Goal: Book appointment/travel/reservation

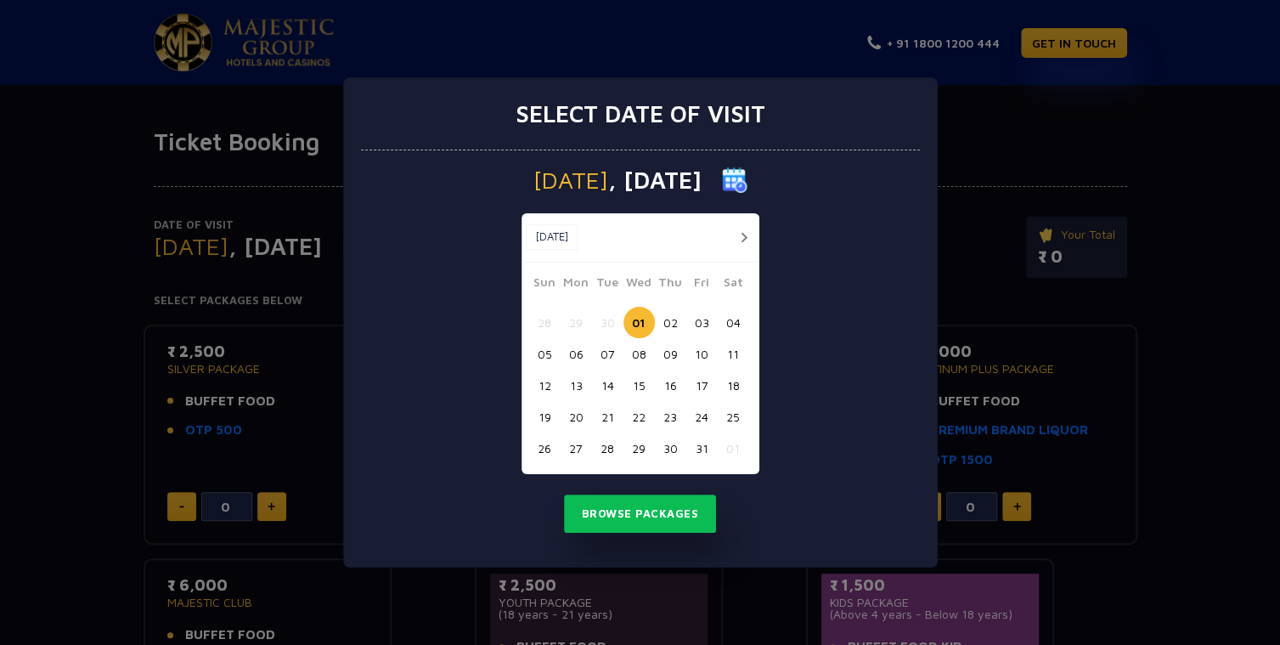
click at [739, 232] on button "button" at bounding box center [744, 237] width 21 height 21
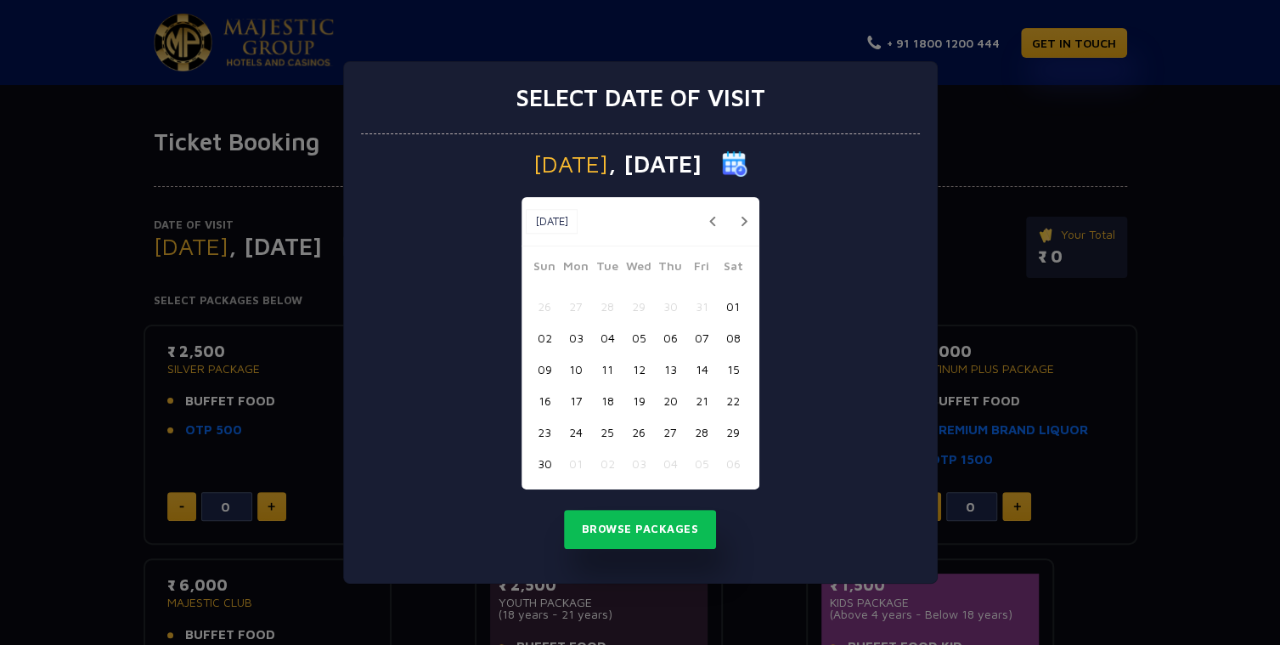
click at [659, 333] on button "06" at bounding box center [670, 337] width 31 height 31
click at [680, 525] on button "Browse Packages" at bounding box center [640, 529] width 153 height 39
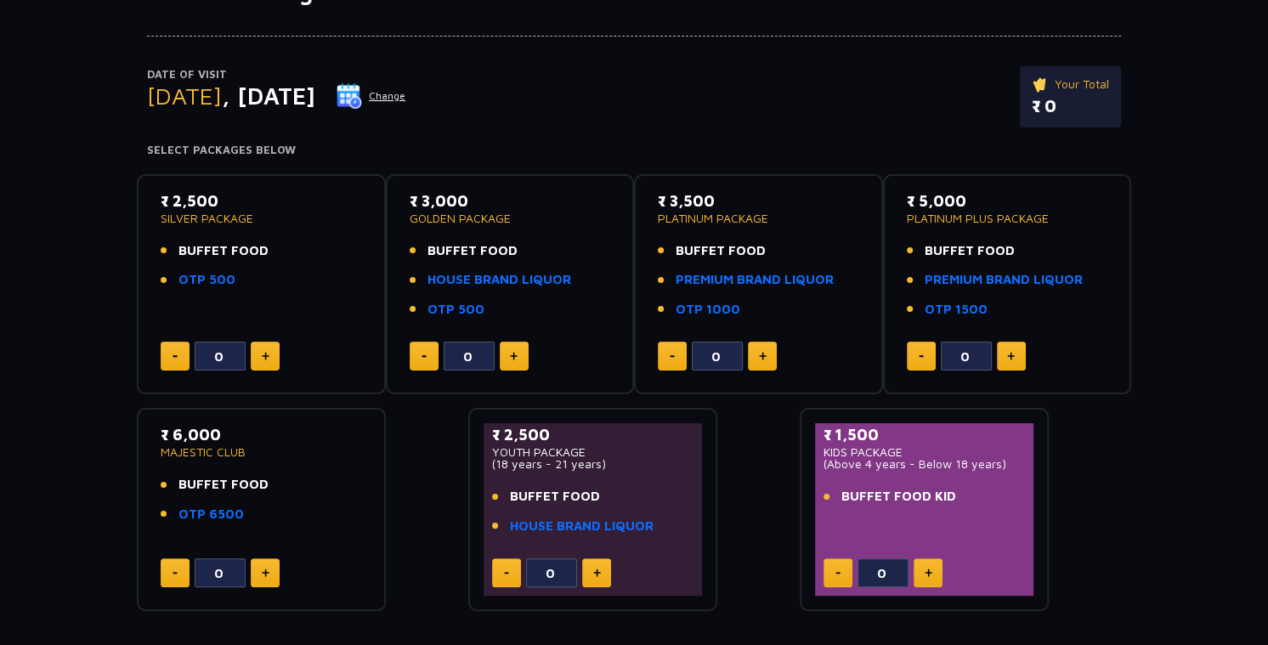
scroll to position [149, 0]
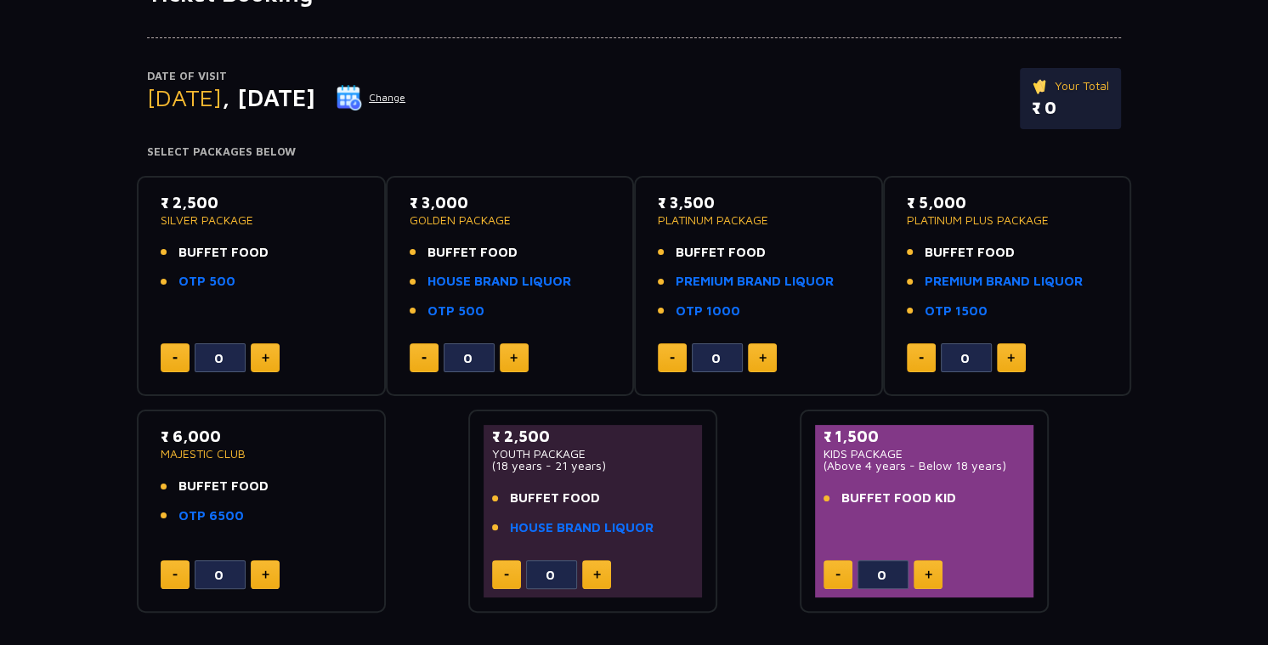
click at [272, 357] on button at bounding box center [265, 357] width 29 height 29
click at [176, 350] on button at bounding box center [175, 357] width 29 height 29
type input "0"
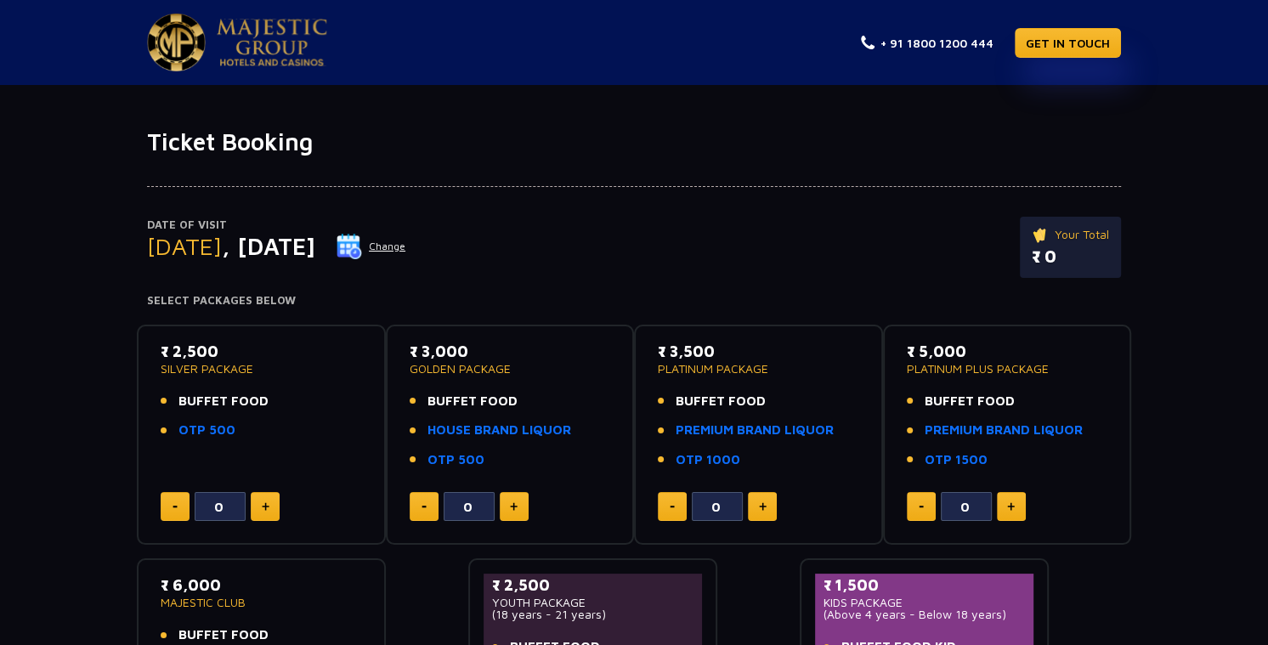
scroll to position [85, 0]
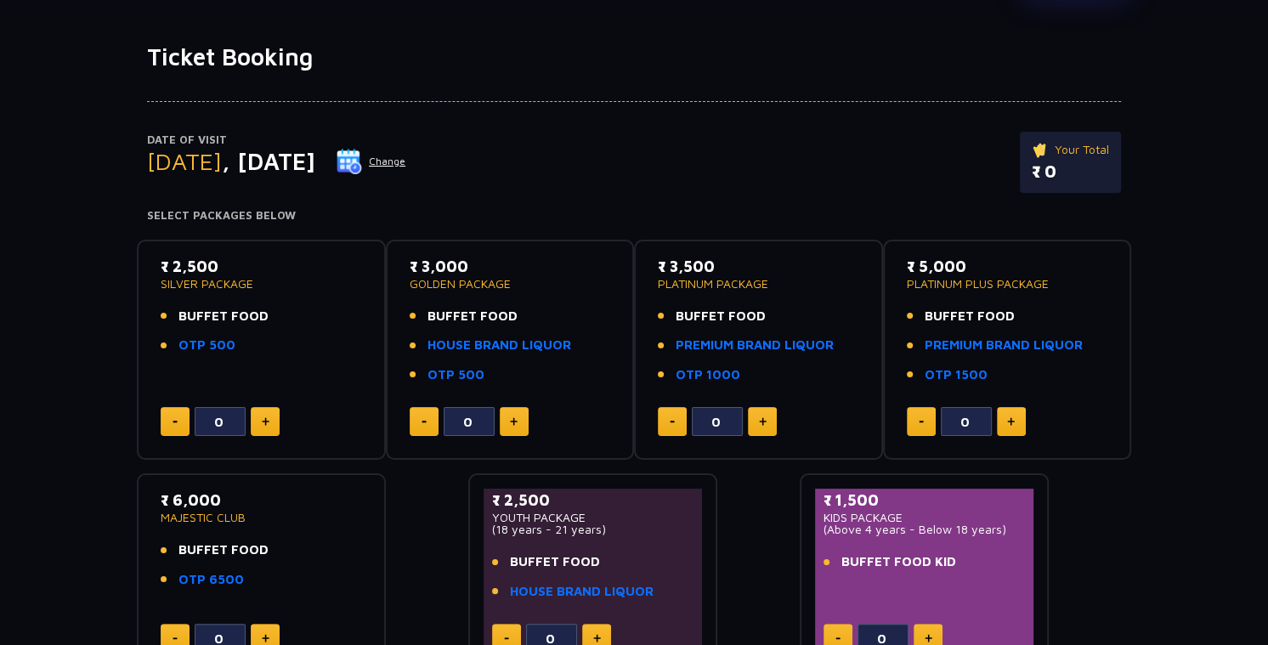
drag, startPoint x: 426, startPoint y: 260, endPoint x: 504, endPoint y: 268, distance: 78.5
click at [504, 268] on p "₹ 3,000" at bounding box center [510, 266] width 201 height 23
click at [505, 268] on p "₹ 3,000" at bounding box center [510, 266] width 201 height 23
